Goal: Task Accomplishment & Management: Use online tool/utility

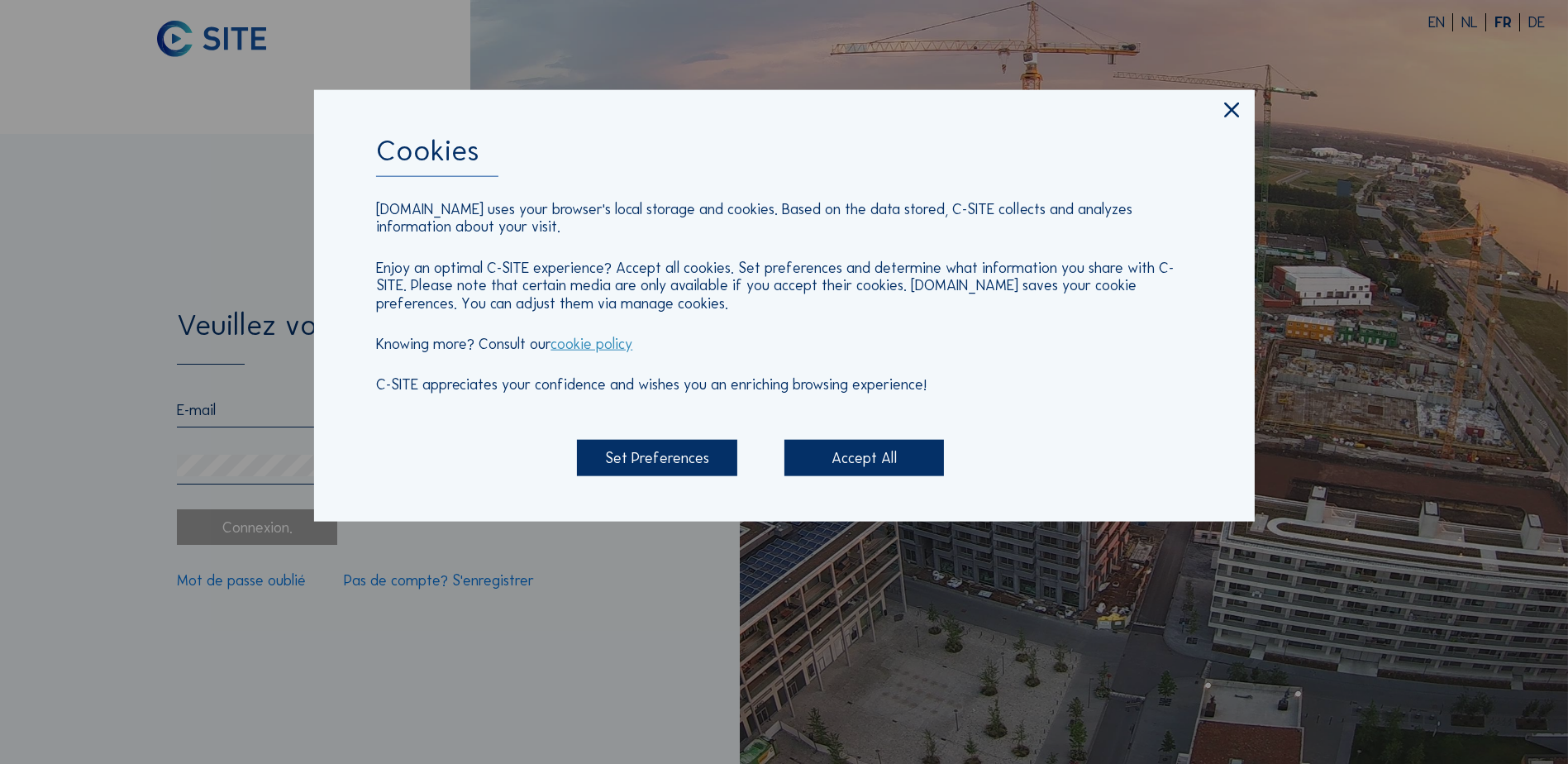
type input "[PERSON_NAME][EMAIL_ADDRESS][PERSON_NAME][DOMAIN_NAME]"
click at [1225, 114] on icon at bounding box center [1232, 110] width 25 height 26
type input "[PERSON_NAME][EMAIL_ADDRESS][PERSON_NAME][DOMAIN_NAME]"
click at [1234, 107] on icon at bounding box center [1232, 110] width 25 height 26
type input "[PERSON_NAME][EMAIL_ADDRESS][PERSON_NAME][DOMAIN_NAME]"
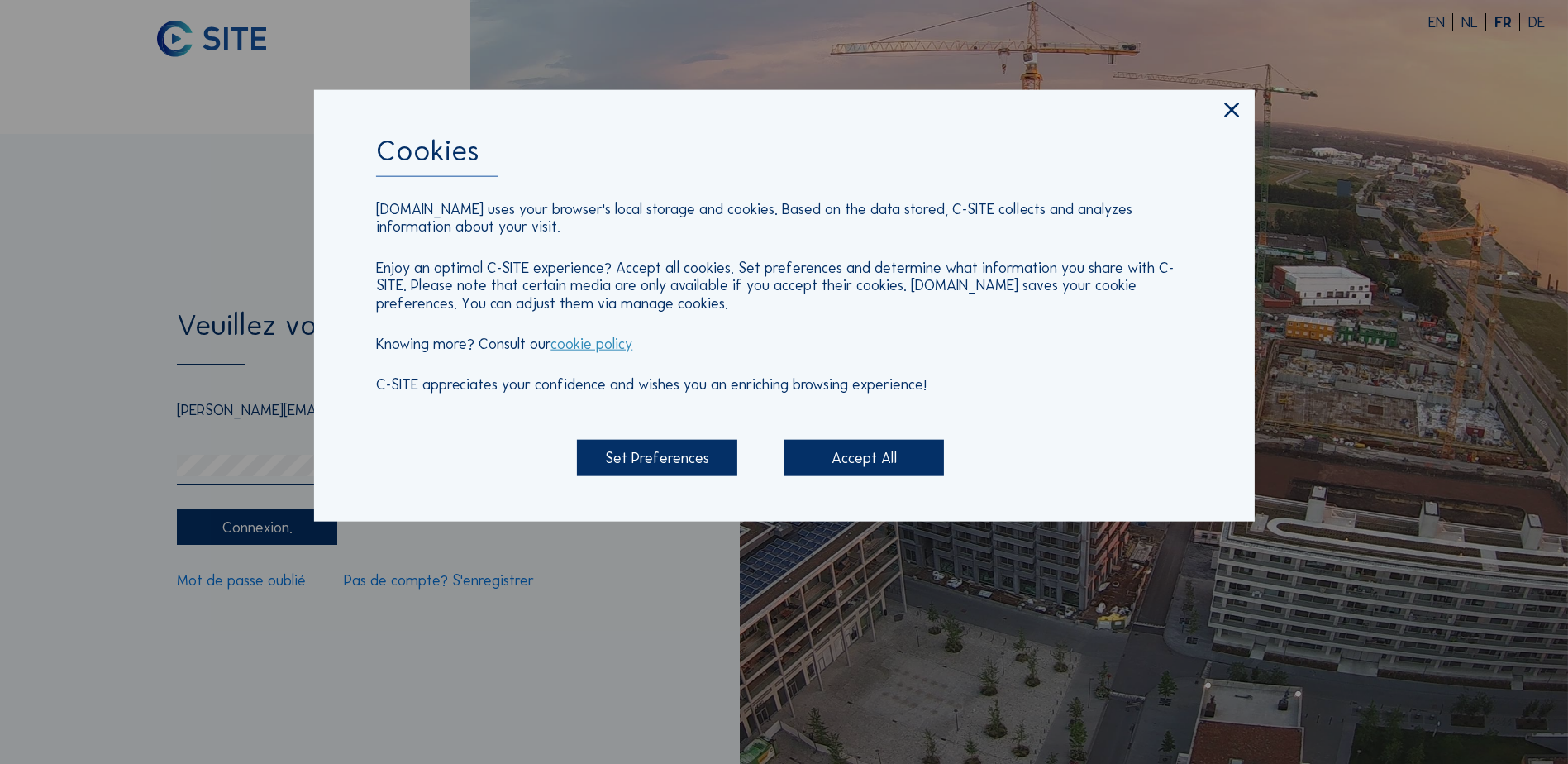
drag, startPoint x: 1228, startPoint y: 109, endPoint x: 1274, endPoint y: 31, distance: 90.6
click at [1233, 102] on icon at bounding box center [1232, 110] width 25 height 26
type input "[PERSON_NAME][EMAIL_ADDRESS][PERSON_NAME][DOMAIN_NAME]"
click at [865, 456] on div "Accept All" at bounding box center [863, 457] width 160 height 35
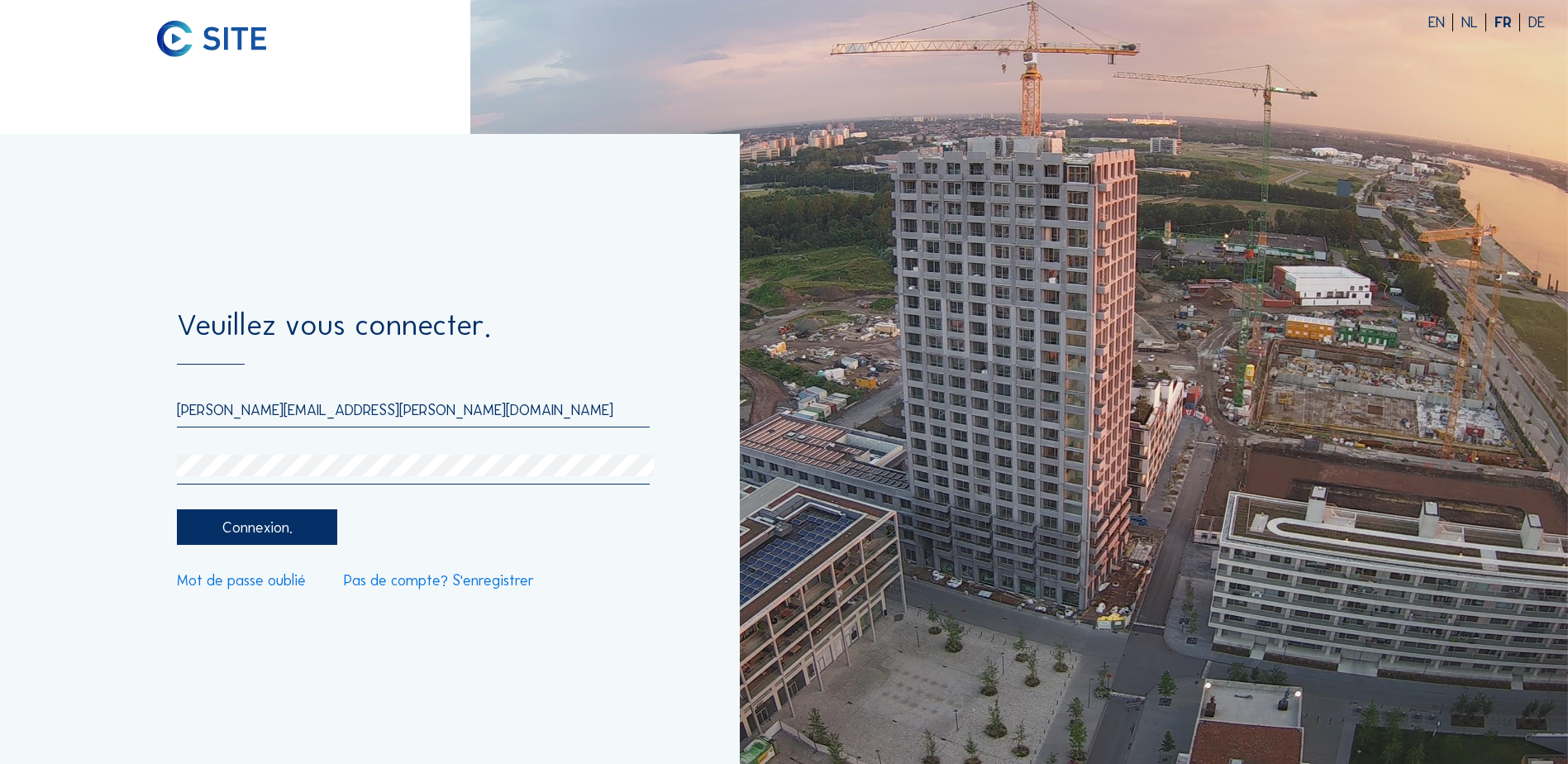
click at [248, 531] on div "Connexion." at bounding box center [256, 526] width 160 height 35
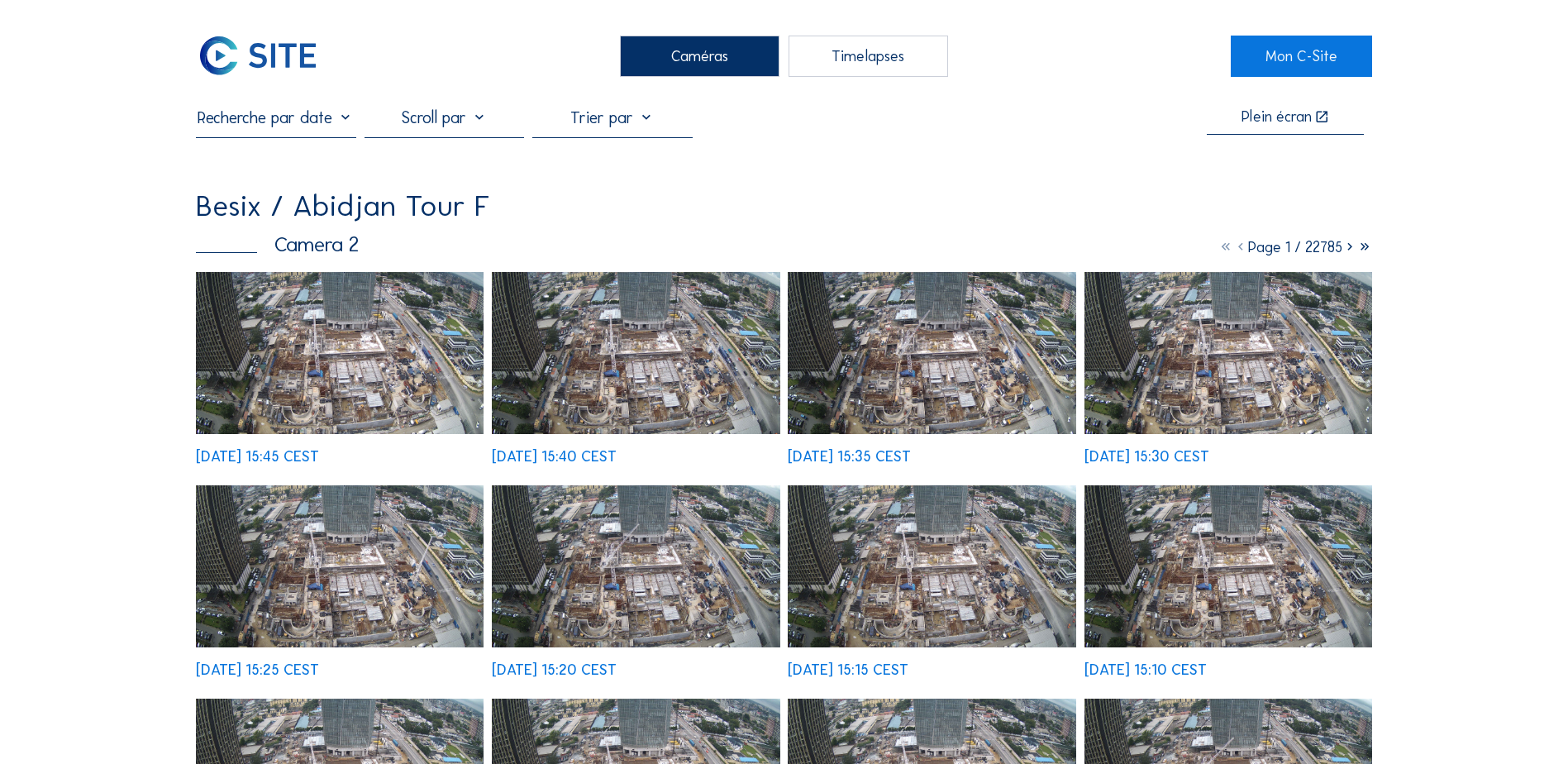
click at [353, 358] on img at bounding box center [339, 353] width 287 height 162
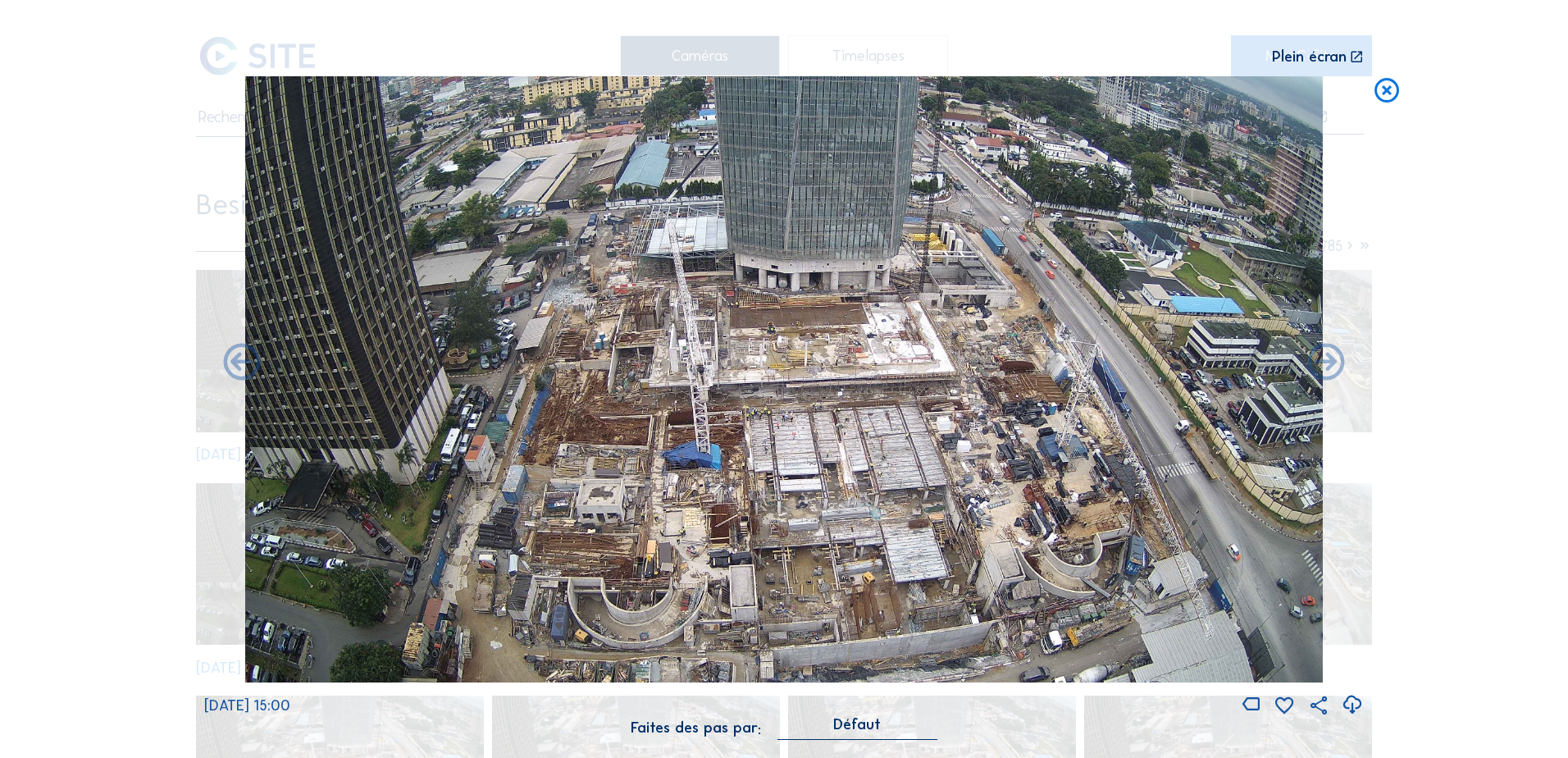
click at [845, 515] on img at bounding box center [783, 379] width 1077 height 606
click at [817, 333] on img at bounding box center [783, 379] width 1077 height 606
